Goal: Transaction & Acquisition: Purchase product/service

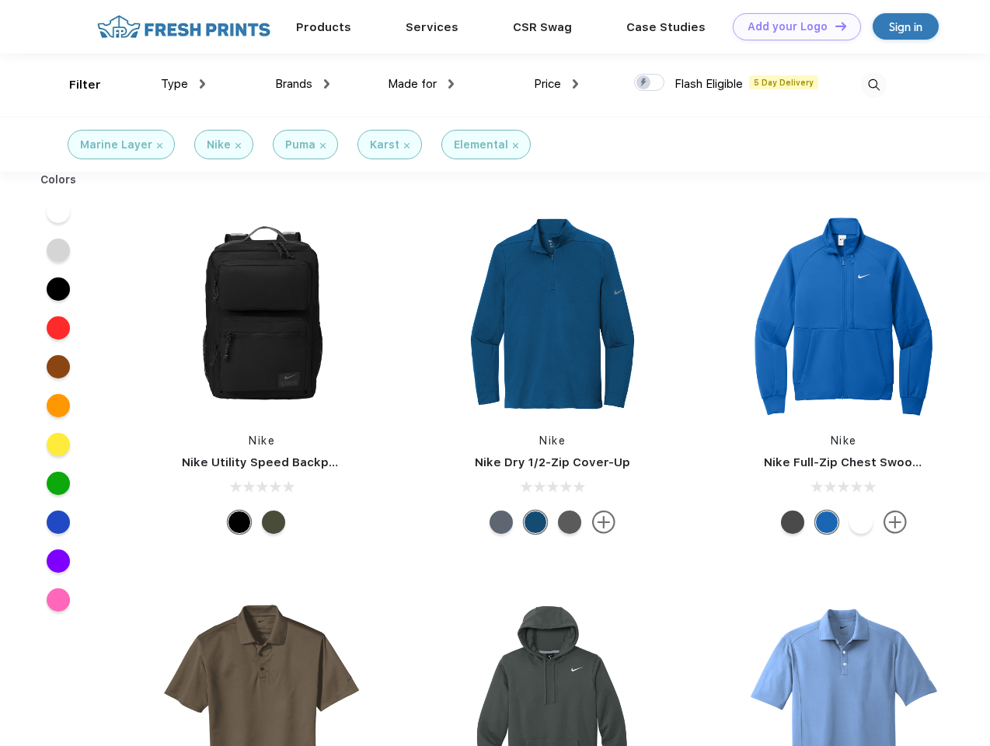
scroll to position [1, 0]
click at [791, 26] on link "Add your Logo Design Tool" at bounding box center [797, 26] width 128 height 27
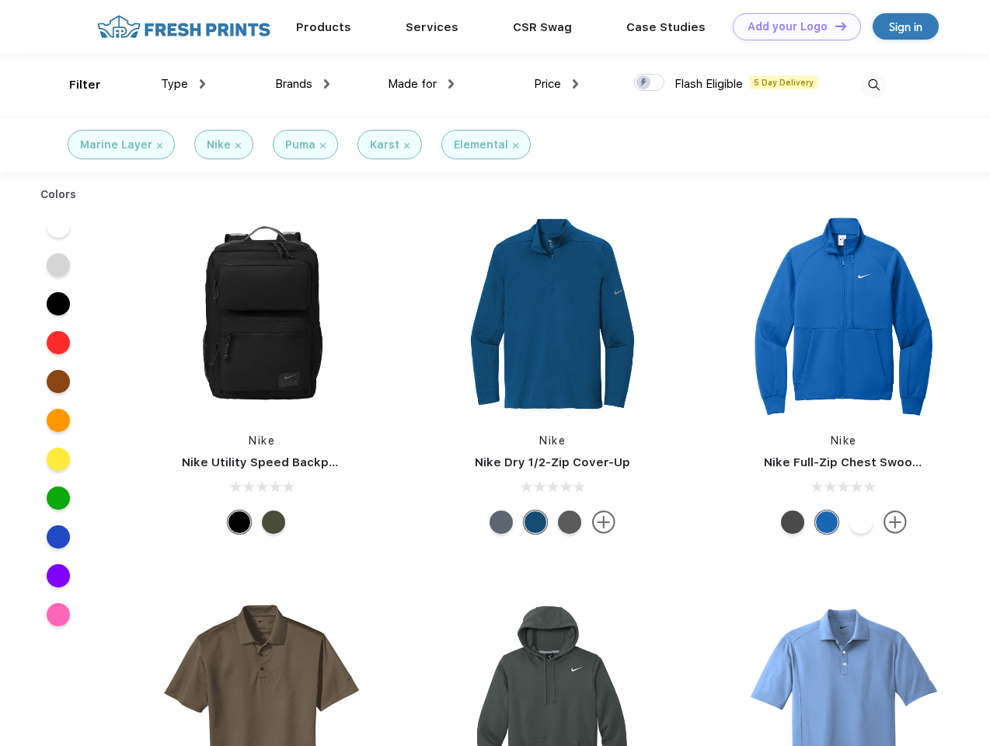
click at [0, 0] on div "Design Tool" at bounding box center [0, 0] width 0 height 0
click at [834, 26] on link "Add your Logo Design Tool" at bounding box center [797, 26] width 128 height 27
click at [75, 85] on div "Filter" at bounding box center [85, 85] width 32 height 18
click at [183, 84] on span "Type" at bounding box center [174, 84] width 27 height 14
click at [302, 84] on span "Brands" at bounding box center [293, 84] width 37 height 14
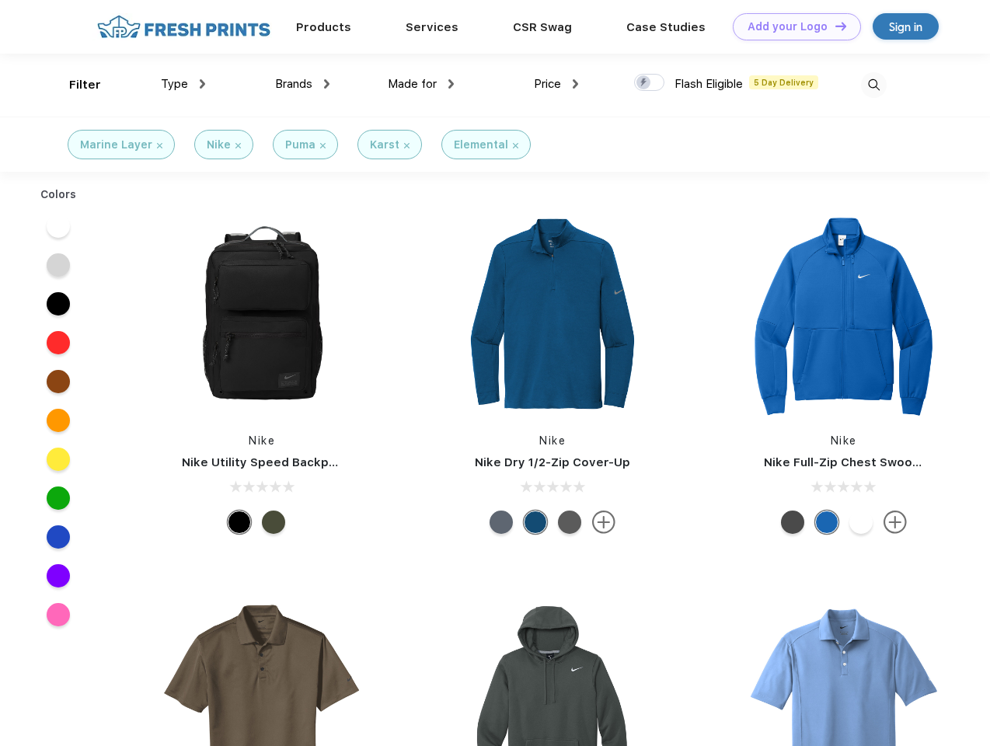
click at [421, 84] on span "Made for" at bounding box center [412, 84] width 49 height 14
click at [556, 84] on span "Price" at bounding box center [547, 84] width 27 height 14
click at [650, 83] on div at bounding box center [649, 82] width 30 height 17
click at [644, 83] on input "checkbox" at bounding box center [639, 78] width 10 height 10
click at [873, 85] on img at bounding box center [874, 85] width 26 height 26
